Goal: Task Accomplishment & Management: Manage account settings

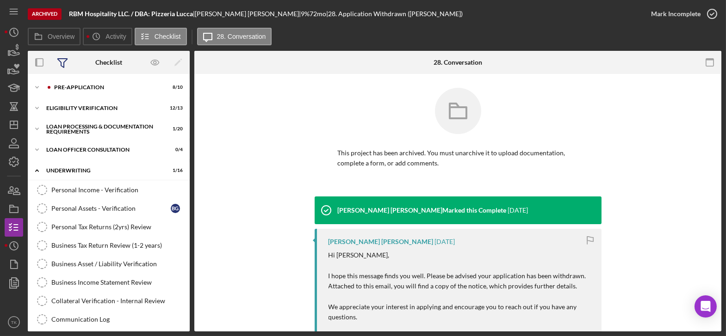
scroll to position [84, 0]
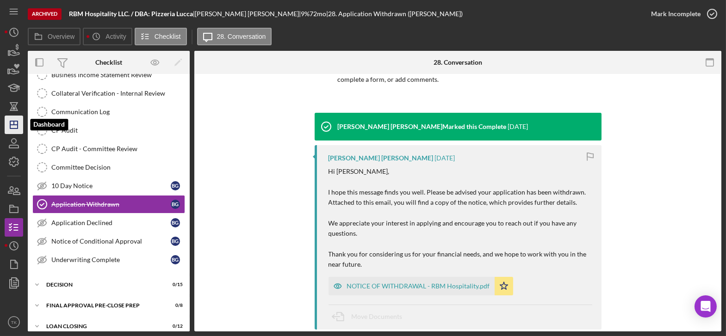
click at [13, 127] on icon "Icon/Dashboard" at bounding box center [13, 124] width 23 height 23
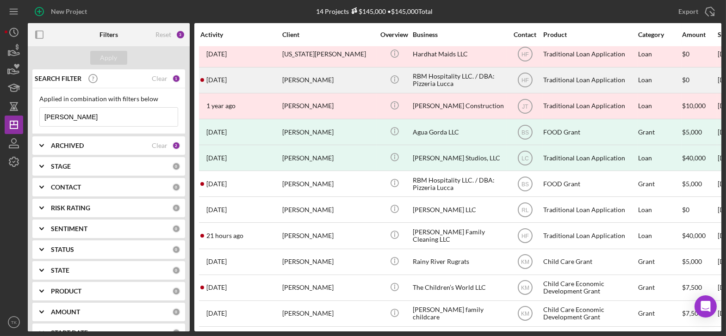
scroll to position [90, 0]
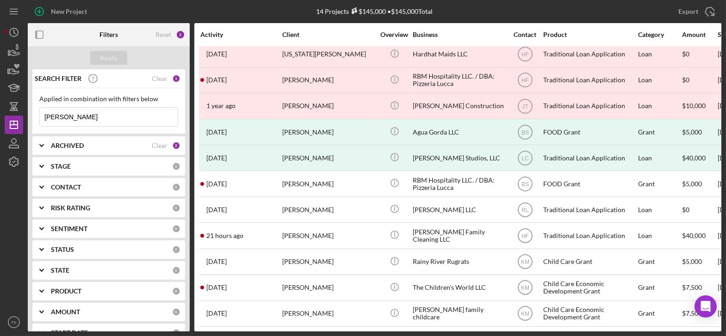
click at [158, 143] on div "Clear" at bounding box center [160, 145] width 16 height 7
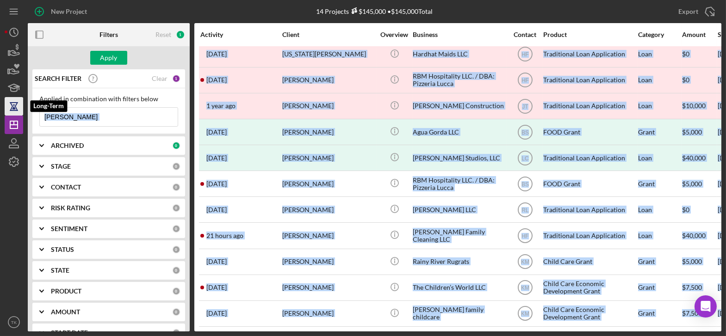
drag, startPoint x: 168, startPoint y: 117, endPoint x: 8, endPoint y: 113, distance: 159.6
click at [8, 113] on div "New Project 14 Projects $145,000 • $145,000 Total [PERSON_NAME] Export Icon/Exp…" at bounding box center [363, 166] width 716 height 332
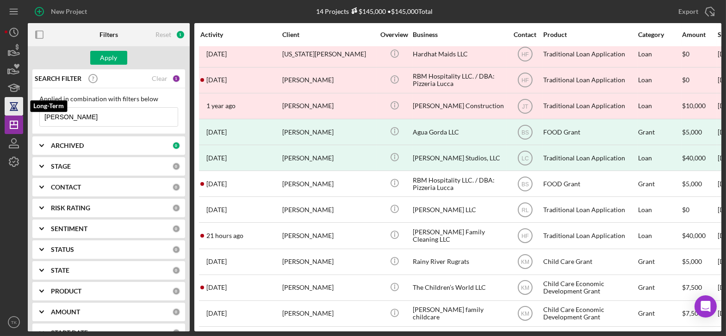
drag, startPoint x: 96, startPoint y: 117, endPoint x: 14, endPoint y: 113, distance: 82.0
click at [14, 113] on div "New Project 14 Projects $145,000 • $145,000 Total [PERSON_NAME] Export Icon/Exp…" at bounding box center [363, 166] width 716 height 332
click at [94, 54] on button "Apply" at bounding box center [108, 58] width 37 height 14
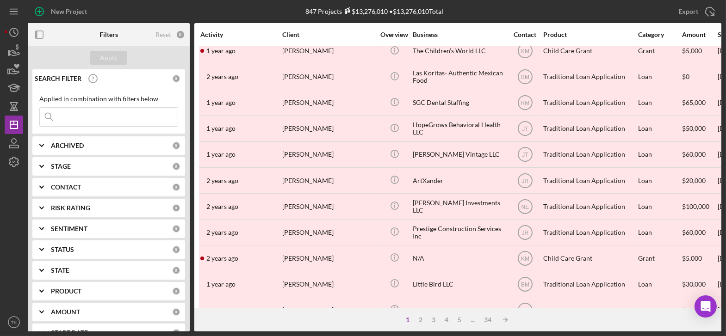
scroll to position [294, 0]
click at [117, 117] on input at bounding box center [109, 117] width 138 height 18
type input "fissan"
click at [106, 58] on div "Apply" at bounding box center [108, 58] width 17 height 14
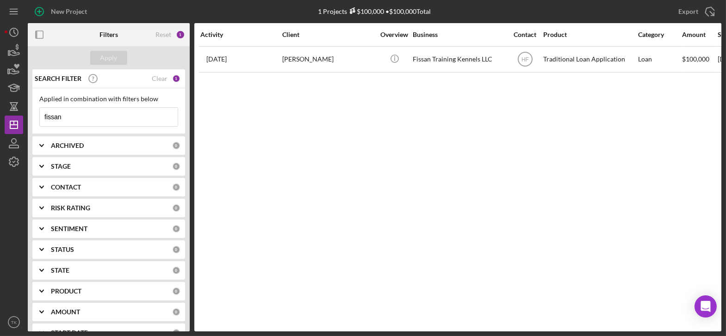
scroll to position [0, 0]
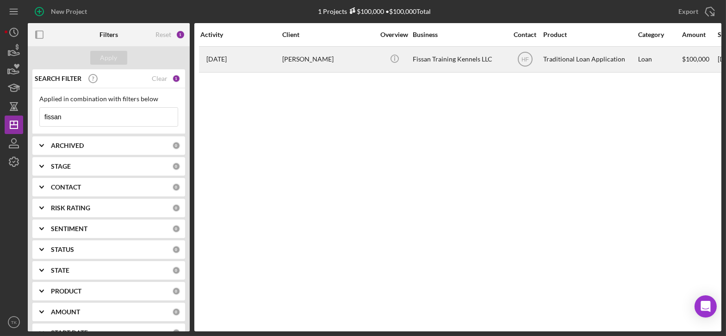
click at [425, 61] on div "Fissan Training Kennels LLC" at bounding box center [459, 59] width 92 height 25
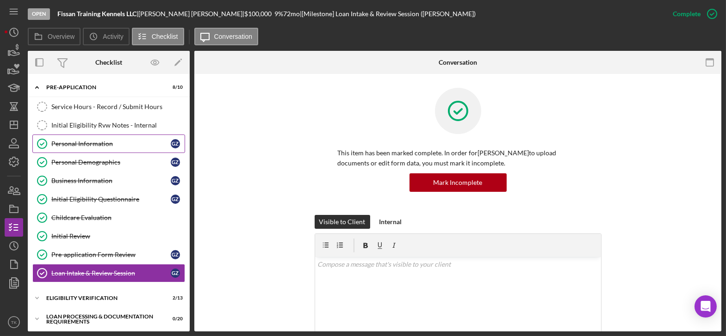
click at [85, 143] on div "Personal Information" at bounding box center [110, 143] width 119 height 7
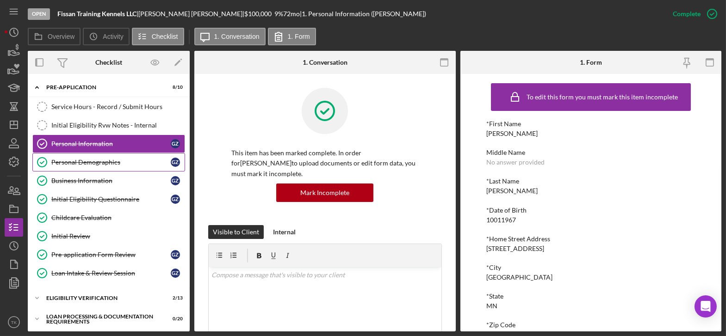
click at [105, 166] on div "Personal Demographics" at bounding box center [110, 162] width 119 height 7
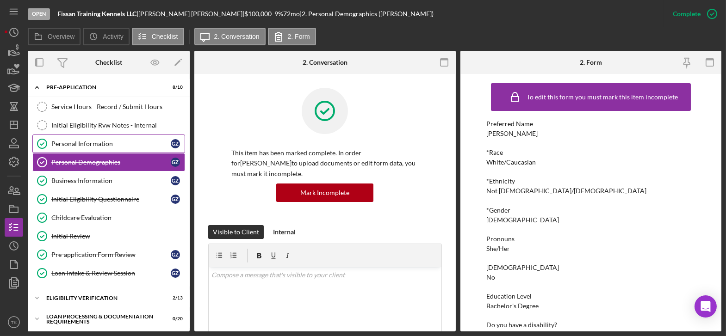
click at [93, 141] on div "Personal Information" at bounding box center [110, 143] width 119 height 7
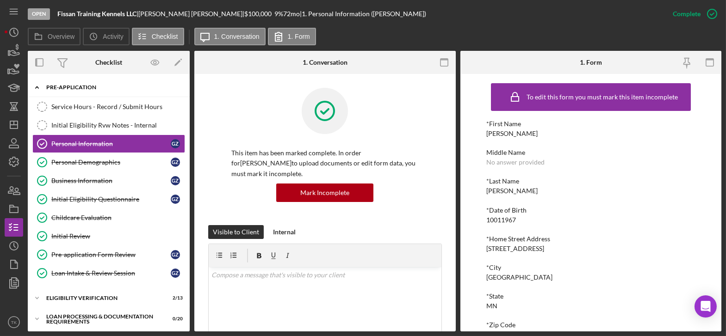
click at [36, 89] on icon "Icon/Expander" at bounding box center [37, 87] width 18 height 18
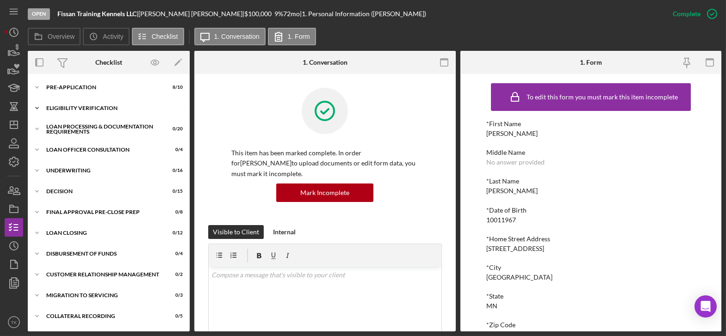
click at [37, 111] on icon "Icon/Expander" at bounding box center [37, 108] width 18 height 18
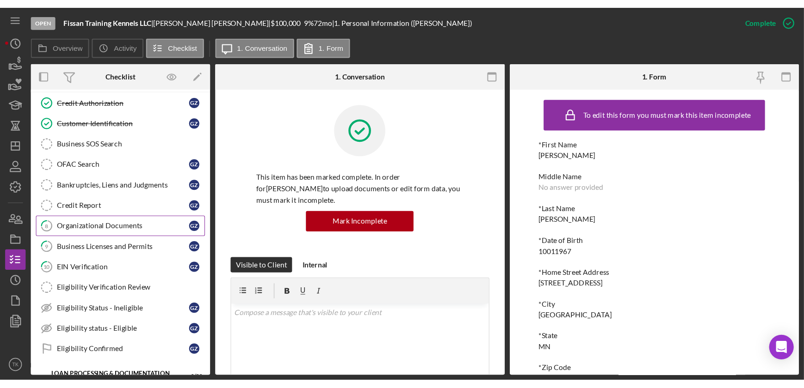
scroll to position [84, 0]
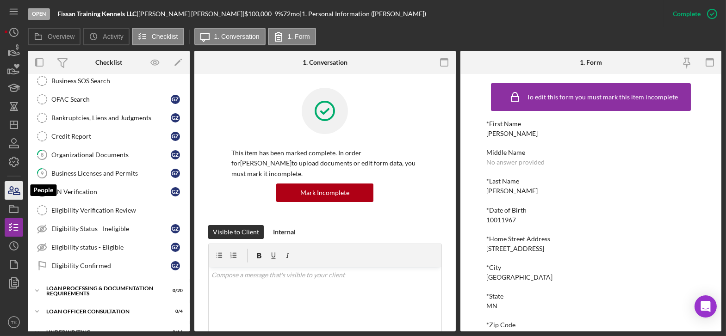
click at [11, 188] on icon "button" at bounding box center [13, 190] width 23 height 23
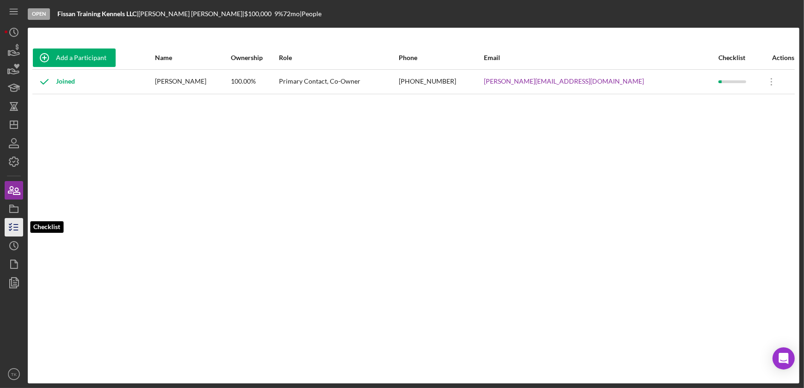
click at [12, 230] on icon "button" at bounding box center [13, 227] width 23 height 23
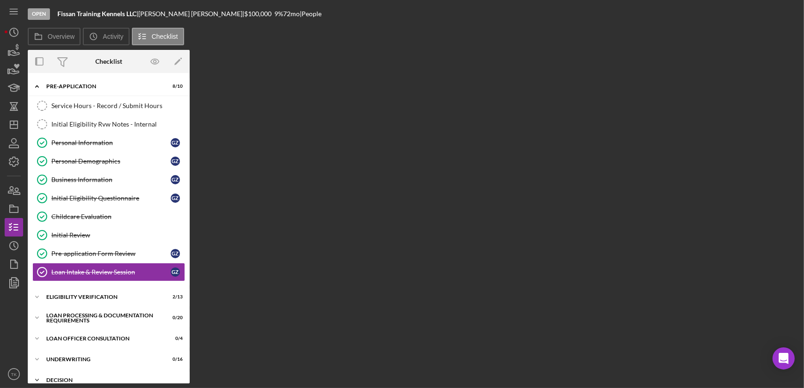
scroll to position [43, 0]
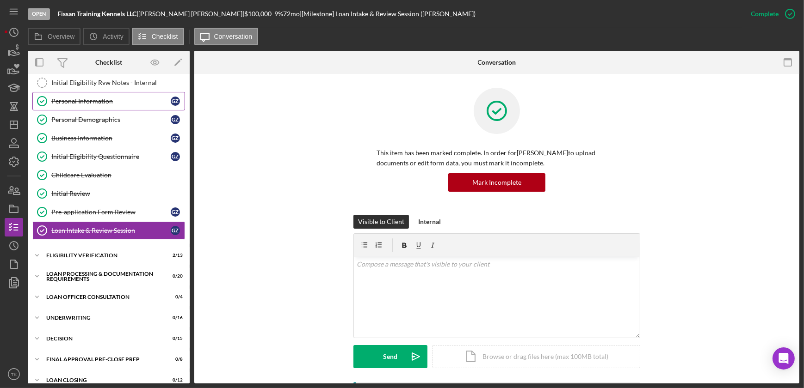
click at [82, 98] on div "Personal Information" at bounding box center [110, 101] width 119 height 7
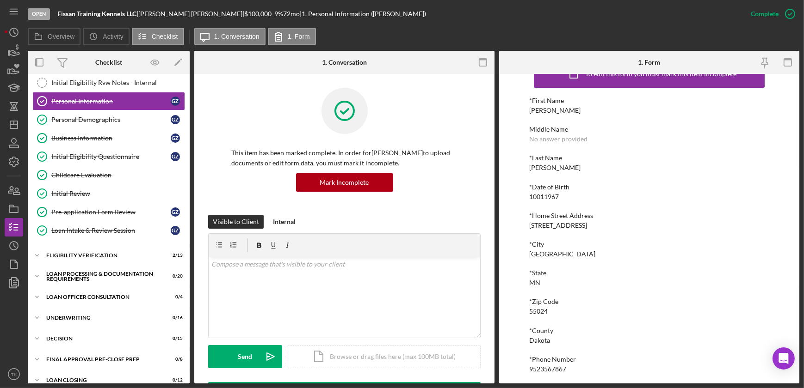
scroll to position [83, 0]
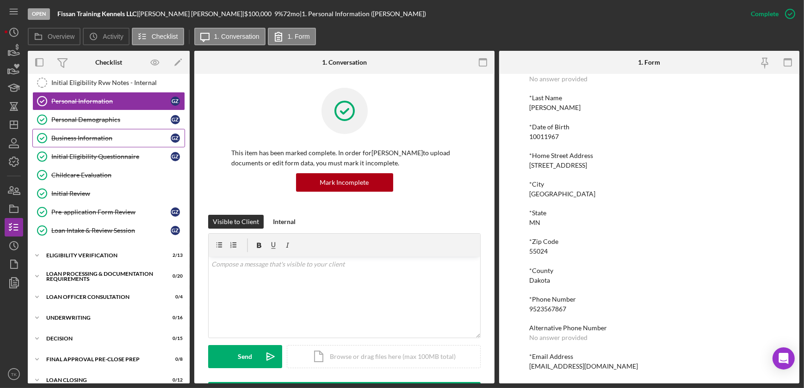
click at [71, 142] on link "Business Information Business Information G Z" at bounding box center [108, 138] width 153 height 18
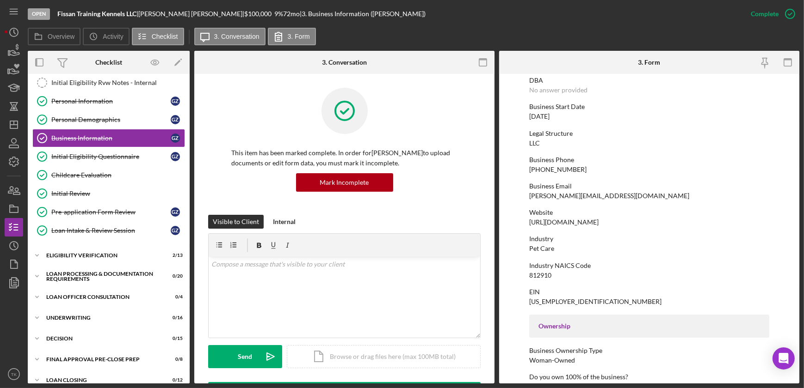
scroll to position [51, 0]
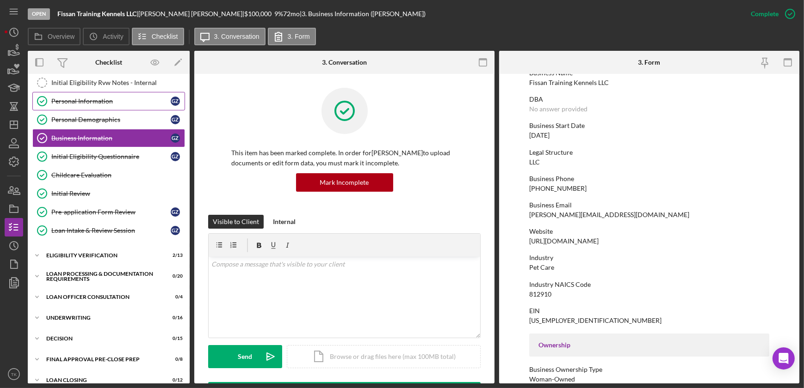
click at [91, 101] on div "Personal Information" at bounding box center [110, 101] width 119 height 7
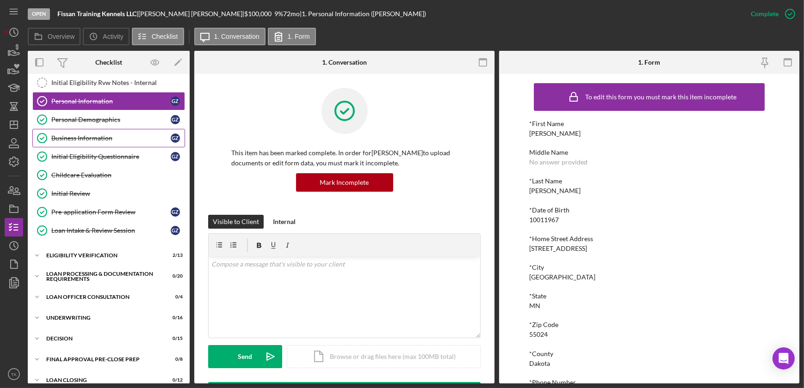
click at [77, 141] on link "Business Information Business Information G Z" at bounding box center [108, 138] width 153 height 18
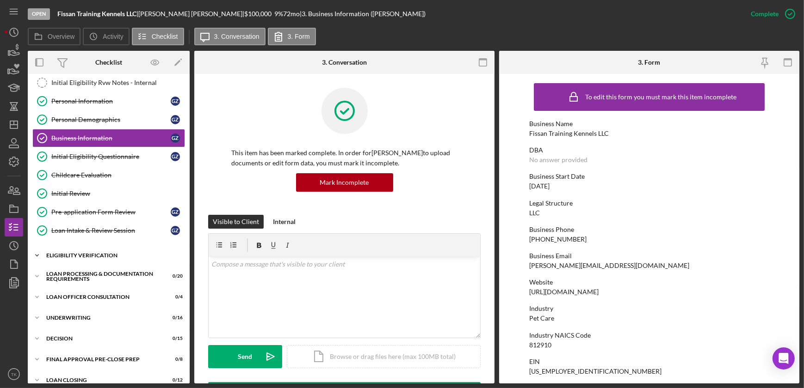
click at [86, 253] on div "Eligibility Verification" at bounding box center [112, 256] width 132 height 6
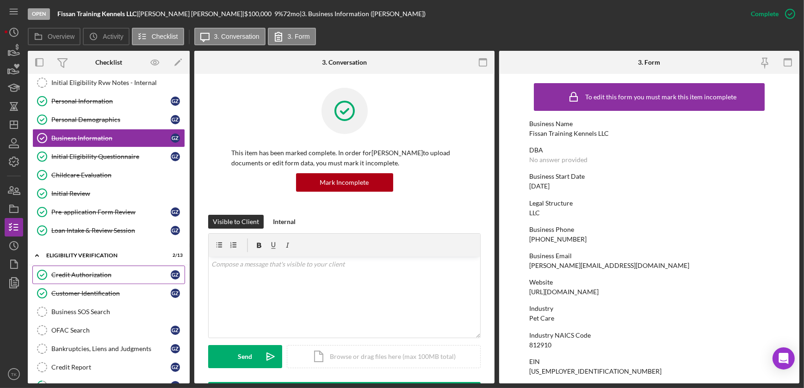
click at [83, 268] on link "Credit Authorization Credit Authorization G Z" at bounding box center [108, 275] width 153 height 18
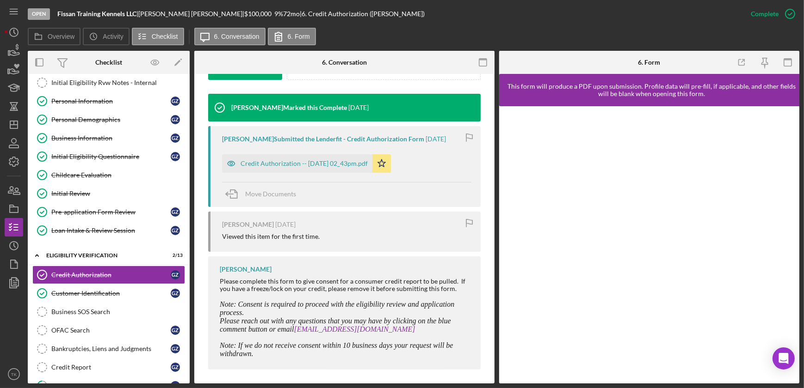
scroll to position [294, 0]
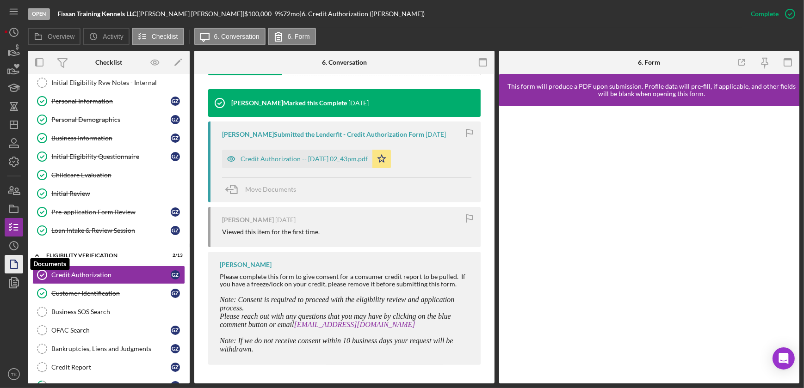
click at [16, 267] on icon "button" at bounding box center [13, 264] width 23 height 23
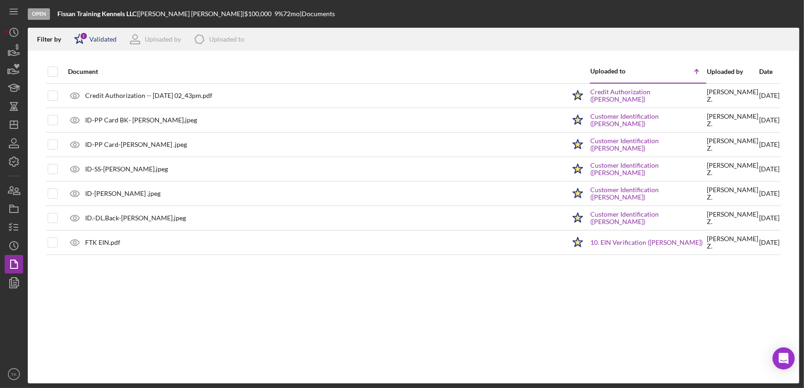
click at [80, 33] on icon "Icon/Star" at bounding box center [79, 39] width 23 height 23
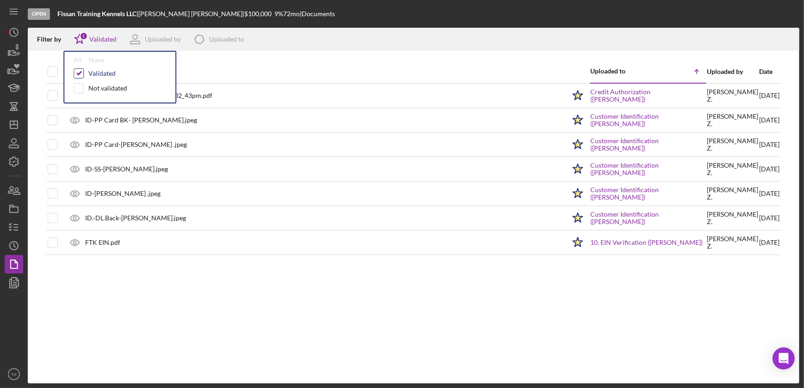
click at [81, 75] on input "checkbox" at bounding box center [78, 73] width 9 height 9
checkbox input "false"
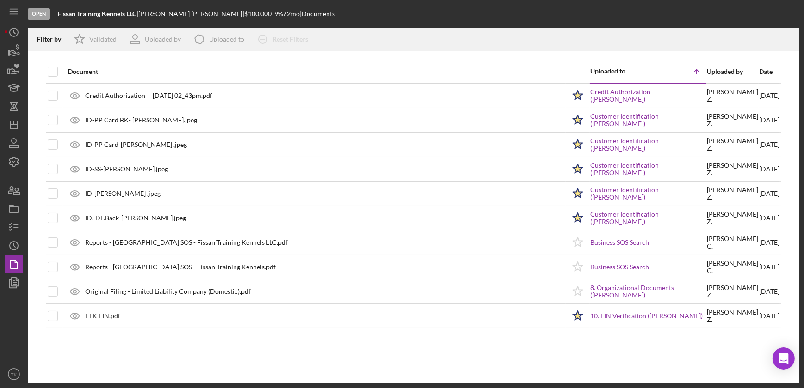
click at [185, 336] on div "Document Uploaded to Icon/Table Sort Arrow Uploaded by Date Credit Authorizatio…" at bounding box center [413, 222] width 771 height 324
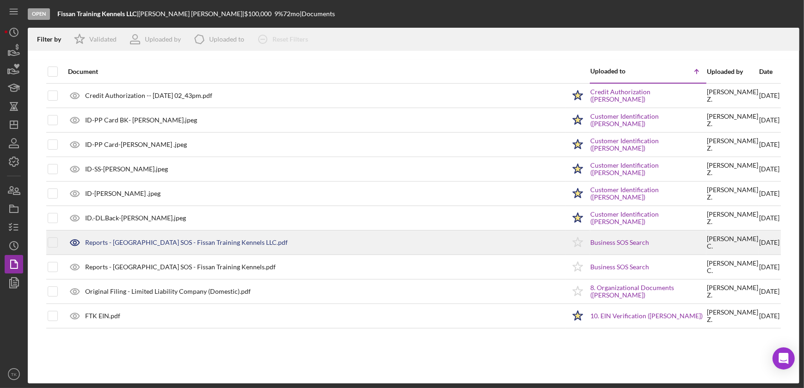
click at [132, 238] on div "Reports - [GEOGRAPHIC_DATA] SOS - Fissan Training Kennels LLC.pdf" at bounding box center [314, 242] width 502 height 23
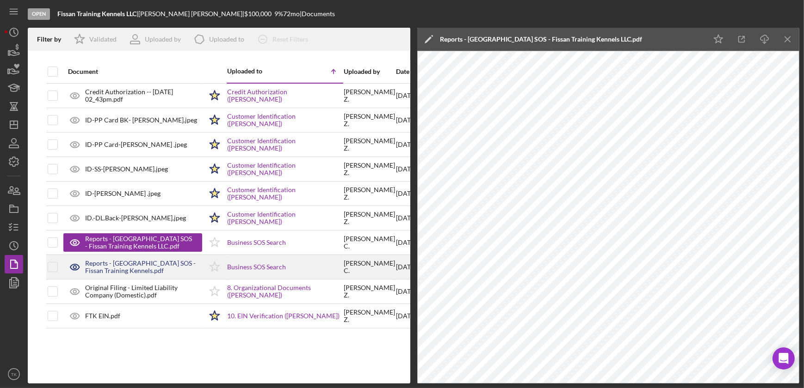
click at [123, 261] on div "Reports - [GEOGRAPHIC_DATA] SOS - Fissan Training Kennels.pdf" at bounding box center [143, 267] width 117 height 15
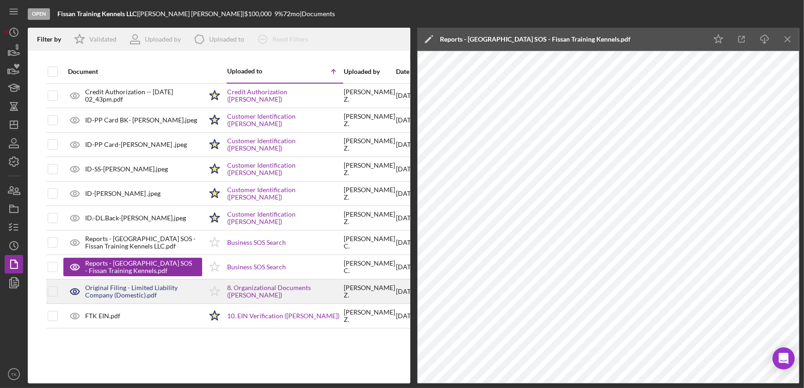
click at [137, 286] on div "Original Filing - Limited Liability Company (Domestic).pdf" at bounding box center [143, 291] width 117 height 15
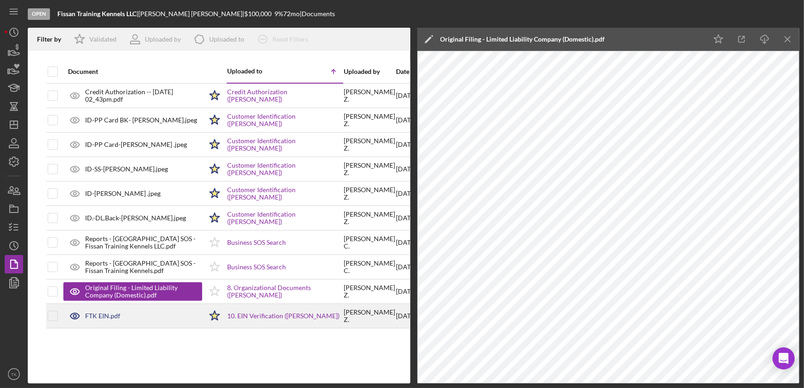
click at [189, 313] on div "FTK EIN.pdf" at bounding box center [132, 316] width 139 height 23
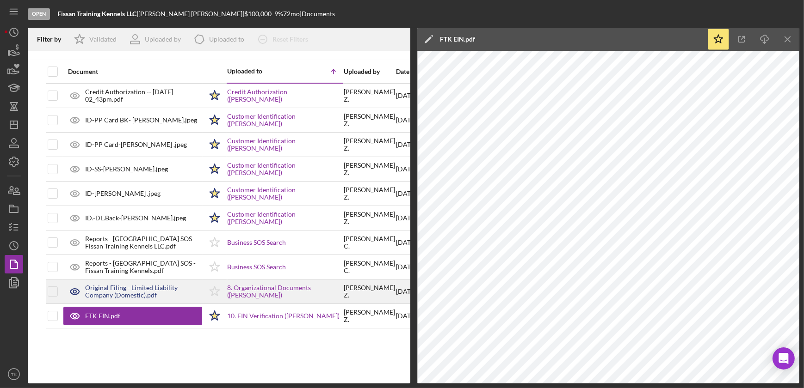
click at [122, 286] on div "Original Filing - Limited Liability Company (Domestic).pdf" at bounding box center [143, 291] width 117 height 15
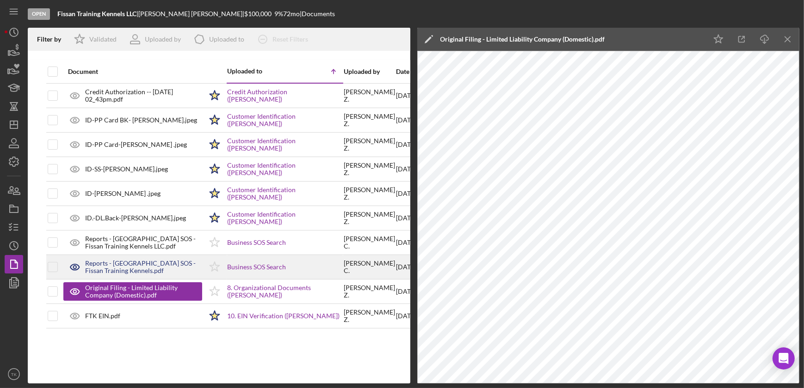
click at [114, 265] on div "Reports - [GEOGRAPHIC_DATA] SOS - Fissan Training Kennels.pdf" at bounding box center [143, 267] width 117 height 15
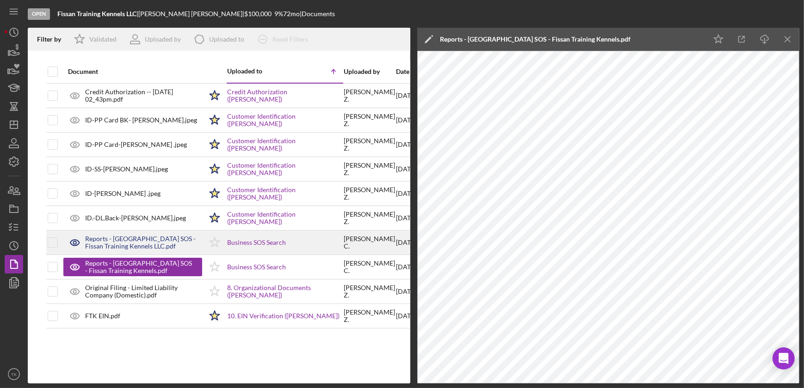
click at [146, 248] on div "Reports - [GEOGRAPHIC_DATA] SOS - Fissan Training Kennels LLC.pdf" at bounding box center [143, 242] width 117 height 15
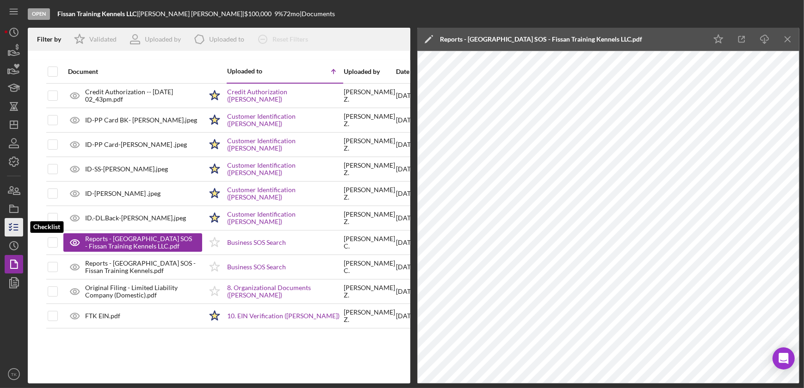
click at [10, 226] on icon "button" at bounding box center [13, 227] width 23 height 23
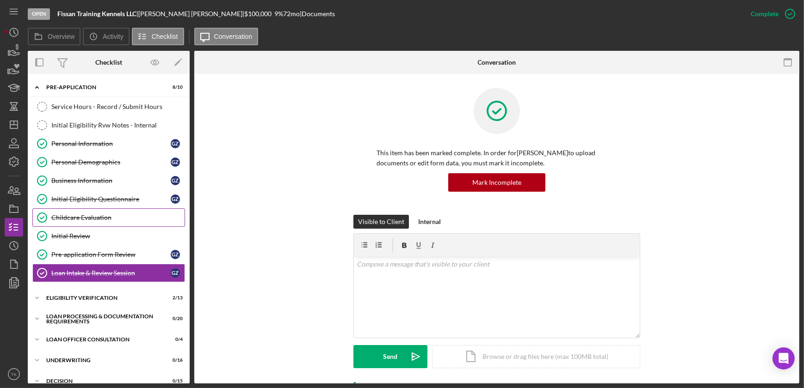
scroll to position [43, 0]
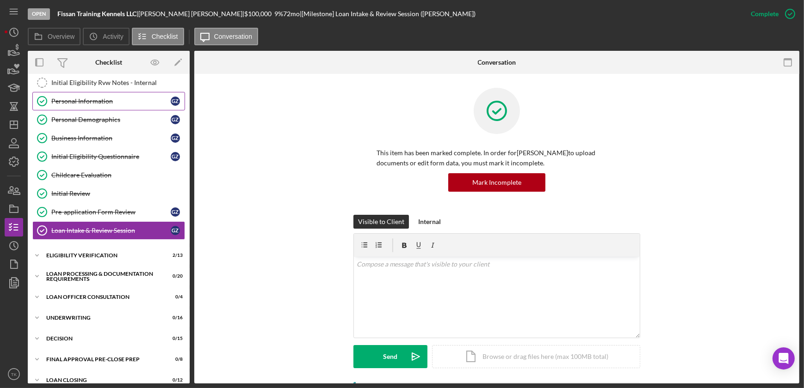
click at [79, 100] on div "Personal Information" at bounding box center [110, 101] width 119 height 7
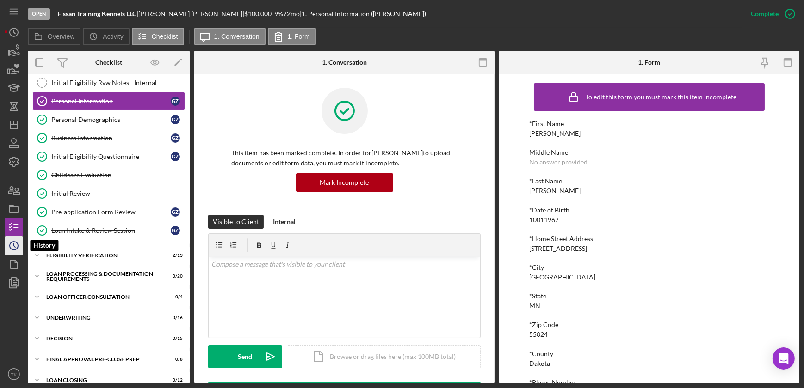
click at [14, 245] on polyline "button" at bounding box center [14, 246] width 1 height 4
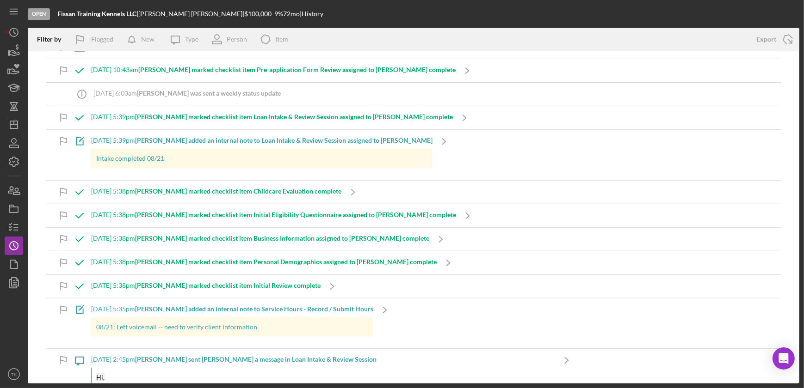
scroll to position [762, 0]
click at [653, 24] on div "Open Fissan Training Kennels LLC | [PERSON_NAME] | $100,000 $100,000 9 % 72 mo …" at bounding box center [413, 14] width 771 height 28
click at [8, 128] on icon "Icon/Dashboard" at bounding box center [13, 124] width 23 height 23
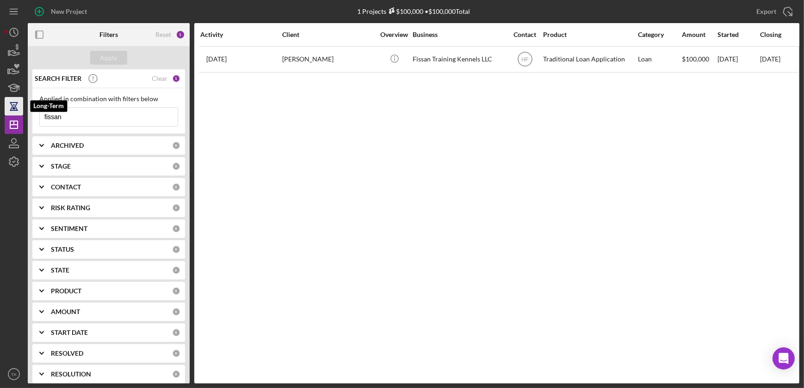
drag, startPoint x: 64, startPoint y: 117, endPoint x: 21, endPoint y: 113, distance: 43.3
click at [21, 113] on div "New Project 1 Projects $100,000 • $100,000 Total fissan Export Icon/Export Filt…" at bounding box center [402, 192] width 795 height 384
paste input "[PERSON_NAME]"
type input "[PERSON_NAME]"
click at [113, 55] on div "Apply" at bounding box center [108, 58] width 17 height 14
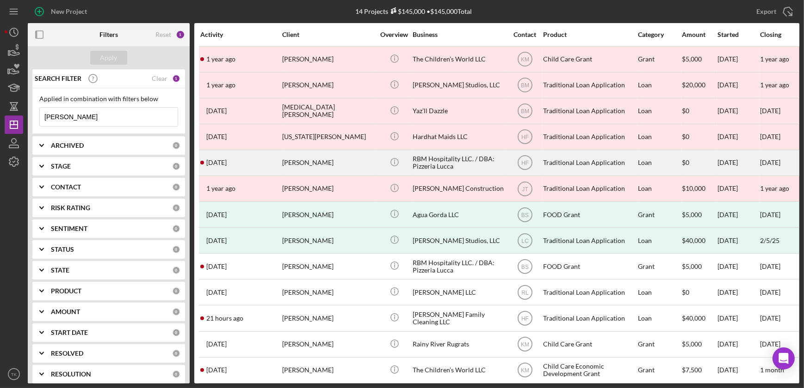
click at [341, 161] on div "[PERSON_NAME]" at bounding box center [328, 163] width 92 height 25
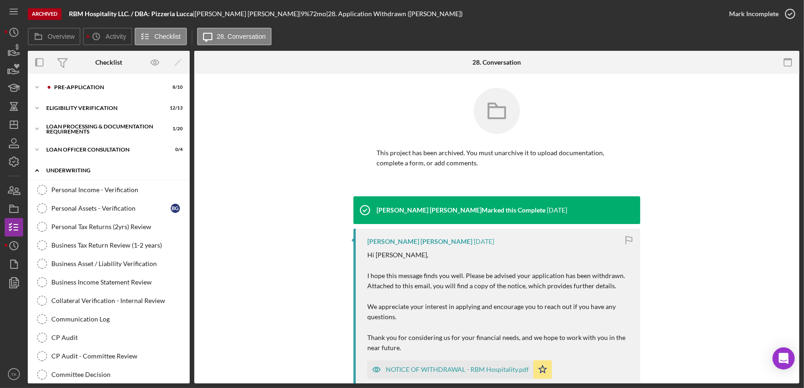
click at [38, 167] on icon "Icon/Expander" at bounding box center [37, 170] width 18 height 18
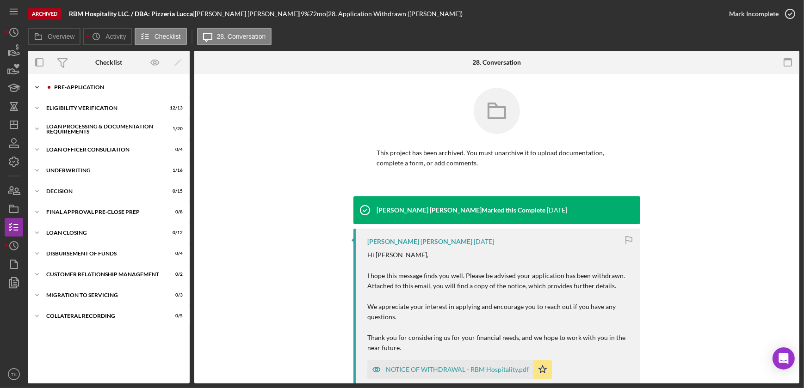
click at [34, 83] on icon "Icon/Expander" at bounding box center [37, 87] width 18 height 18
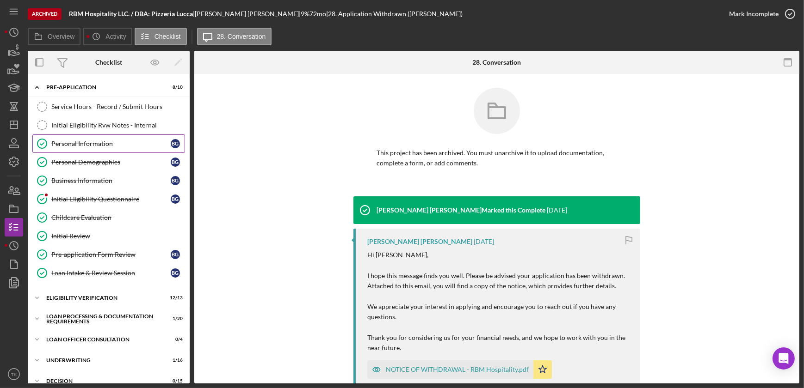
click at [75, 142] on div "Personal Information" at bounding box center [110, 143] width 119 height 7
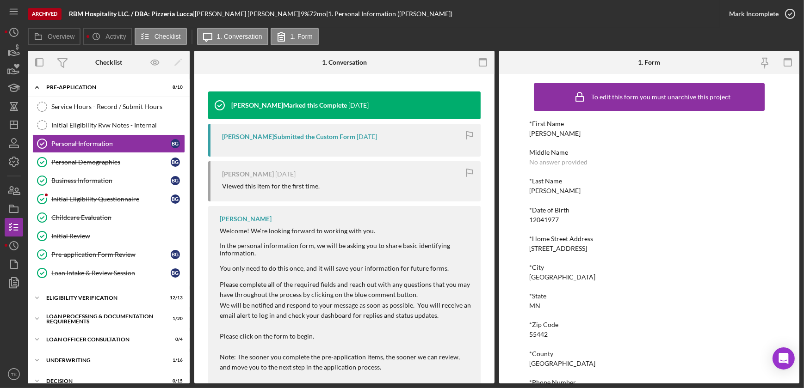
scroll to position [124, 0]
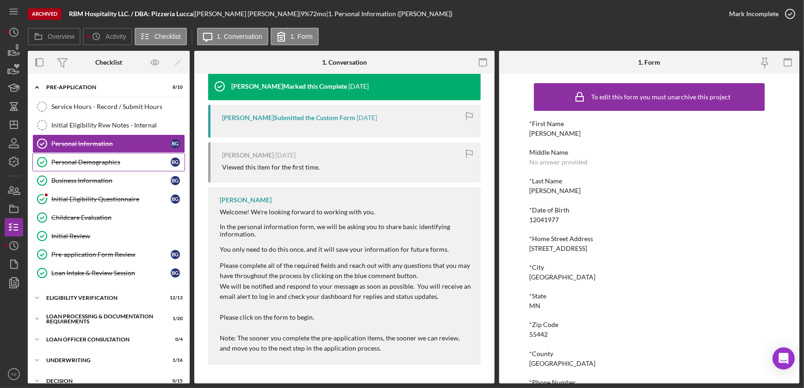
click at [68, 162] on div "Personal Demographics" at bounding box center [110, 162] width 119 height 7
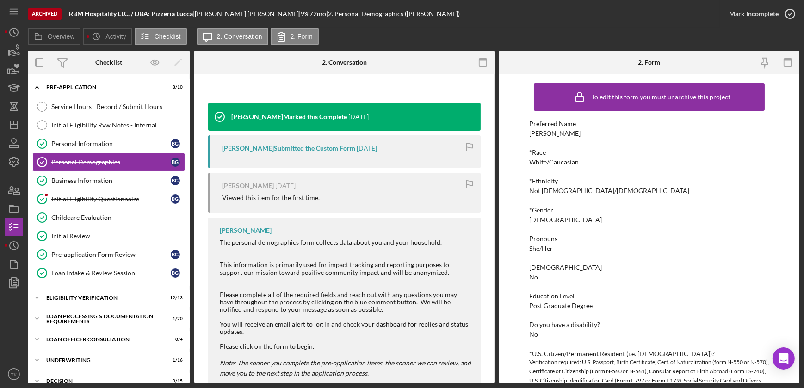
scroll to position [126, 0]
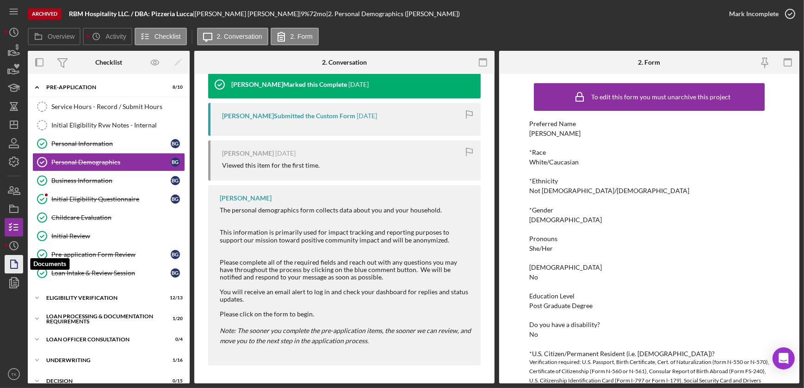
click at [16, 265] on icon "button" at bounding box center [13, 264] width 23 height 23
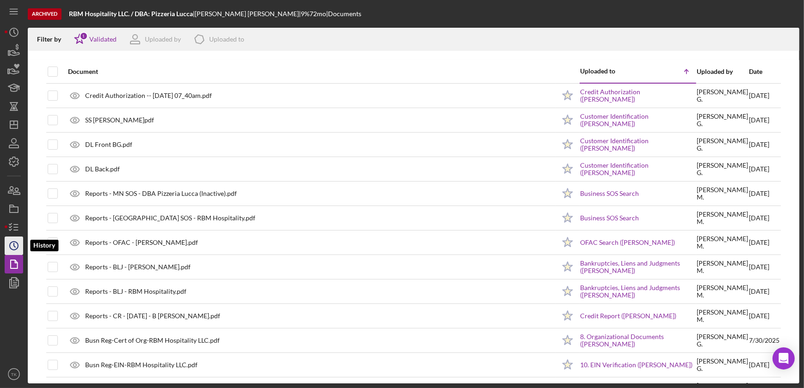
click at [7, 245] on icon "Icon/History" at bounding box center [13, 245] width 23 height 23
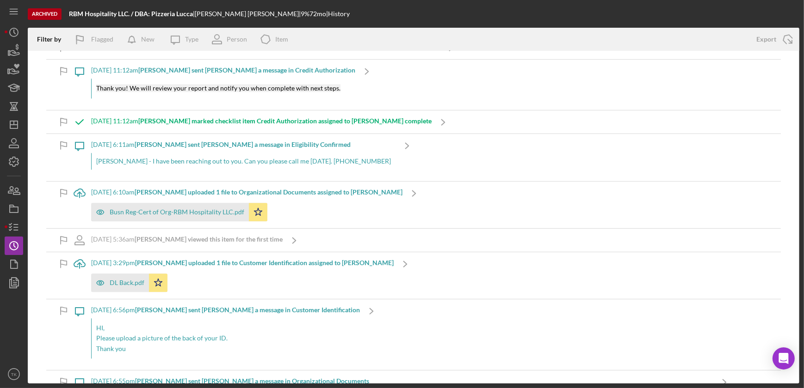
scroll to position [2798, 0]
